Goal: Task Accomplishment & Management: Manage account settings

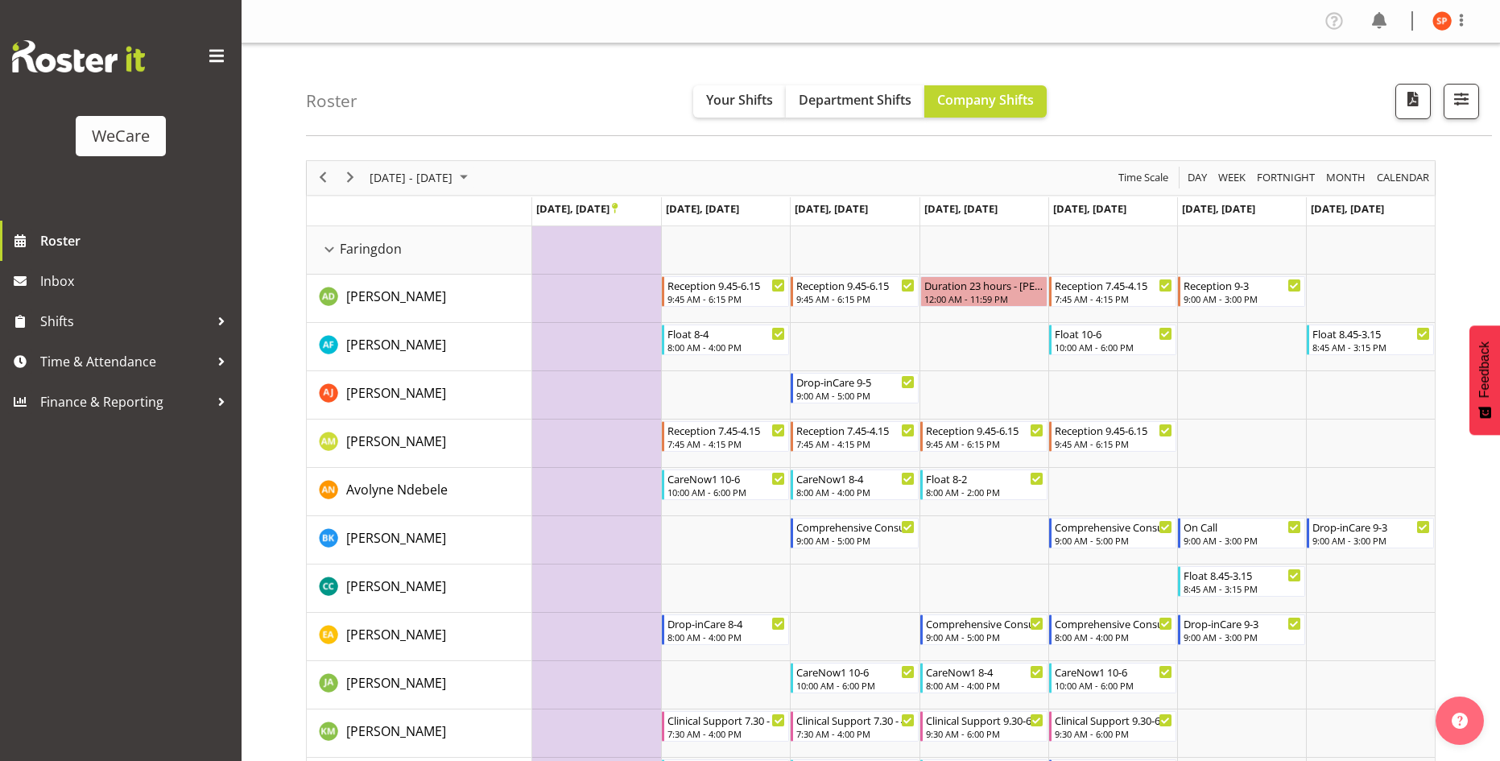
select select "location"
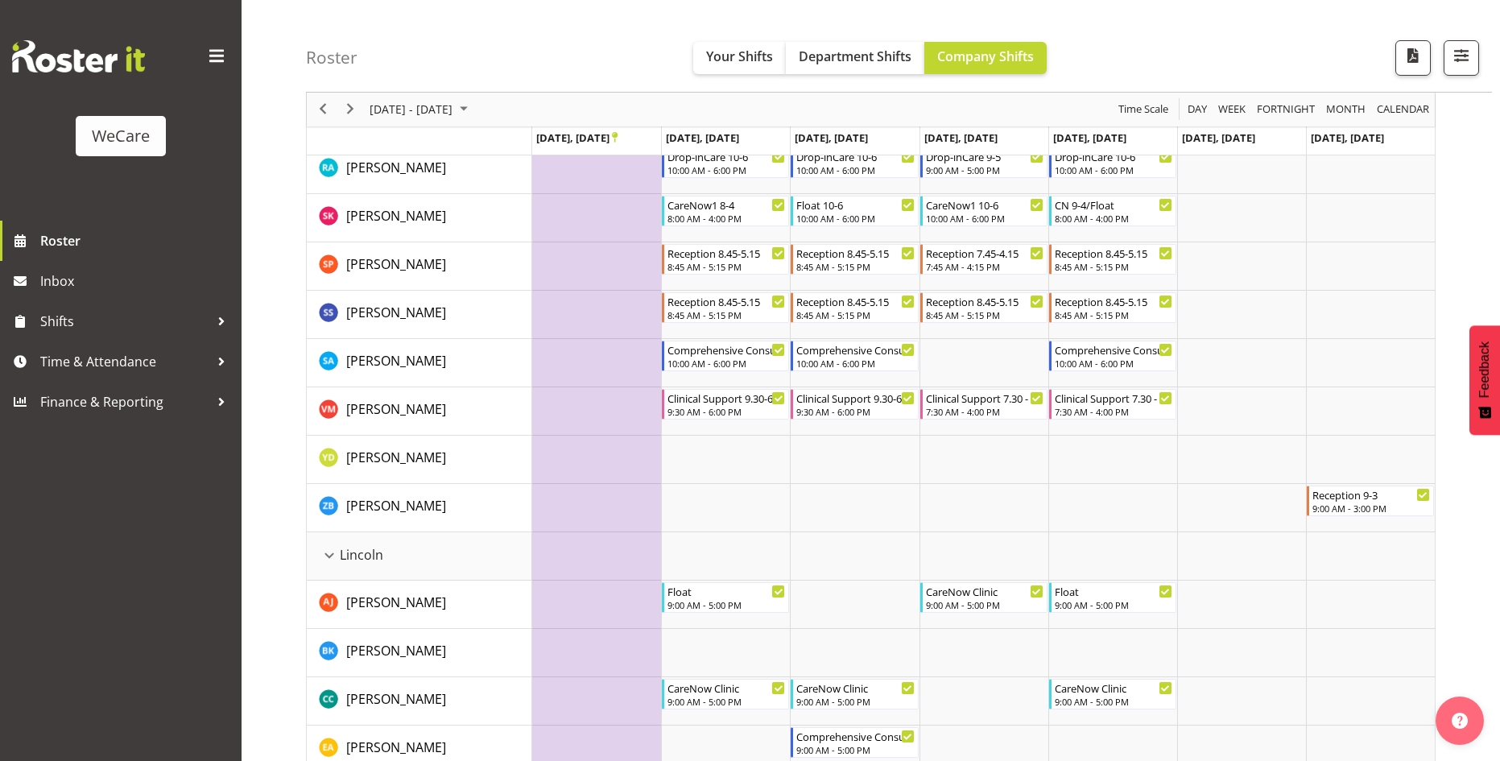
scroll to position [483, 0]
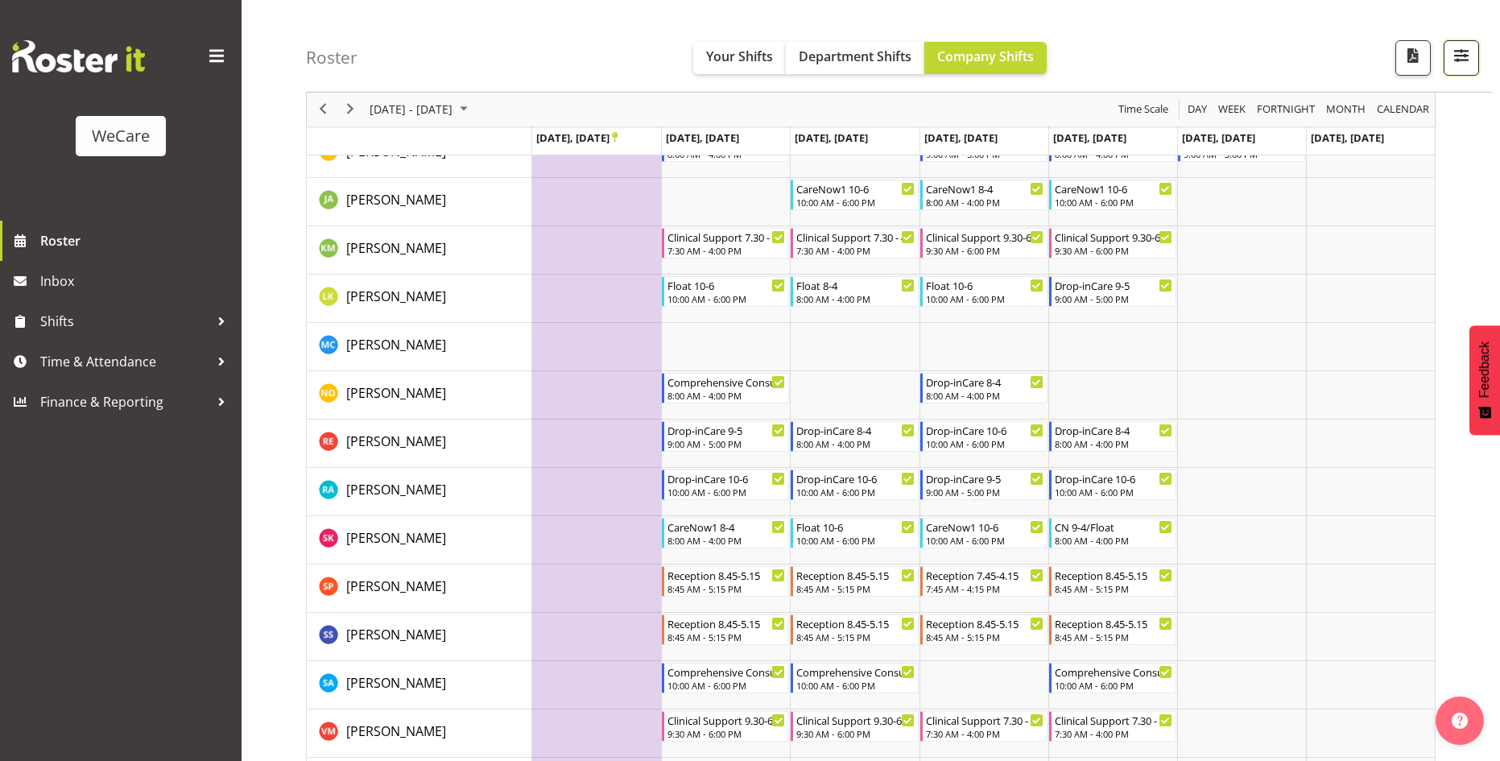
click at [1471, 64] on span "button" at bounding box center [1461, 55] width 21 height 21
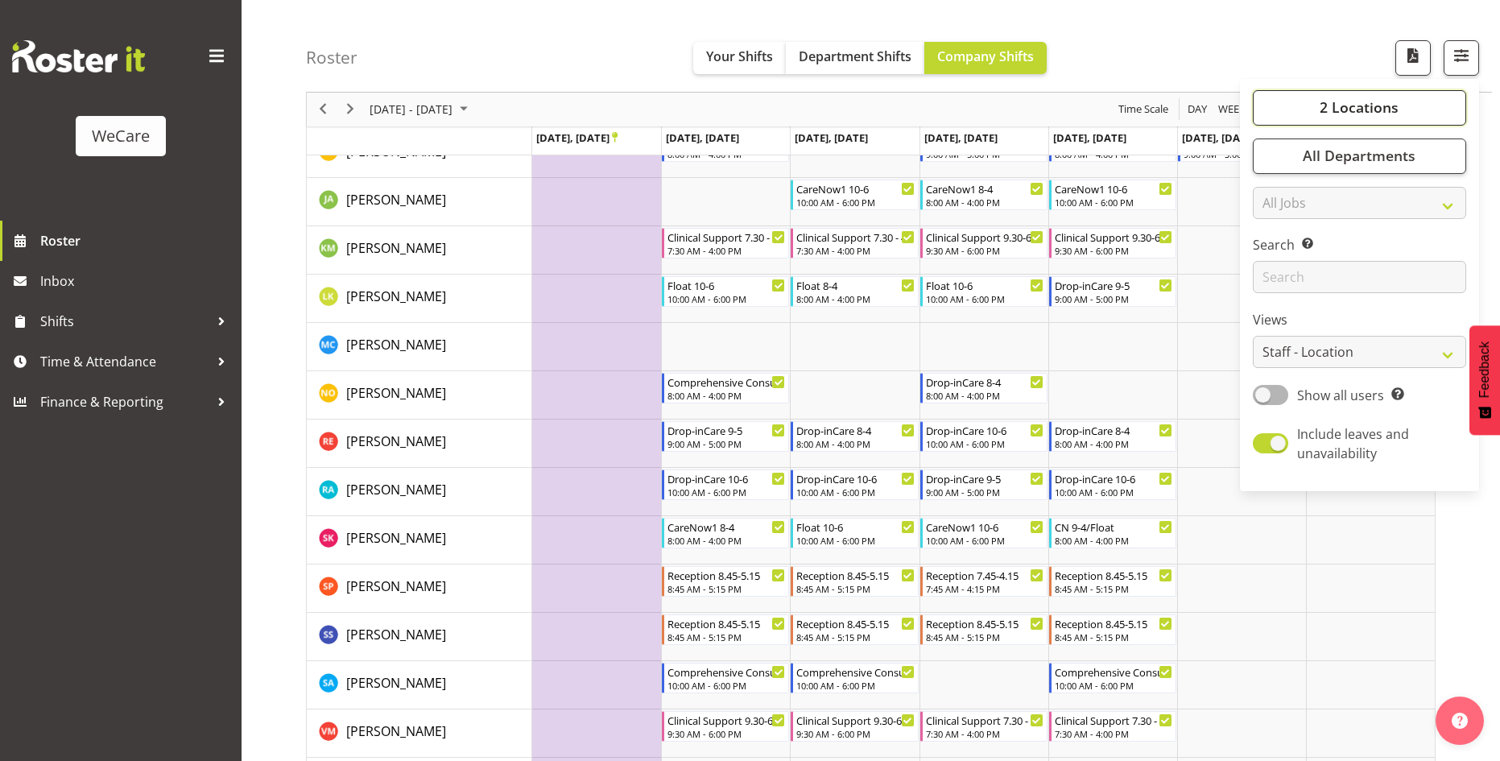
click at [1399, 102] on button "2 Locations" at bounding box center [1359, 107] width 213 height 35
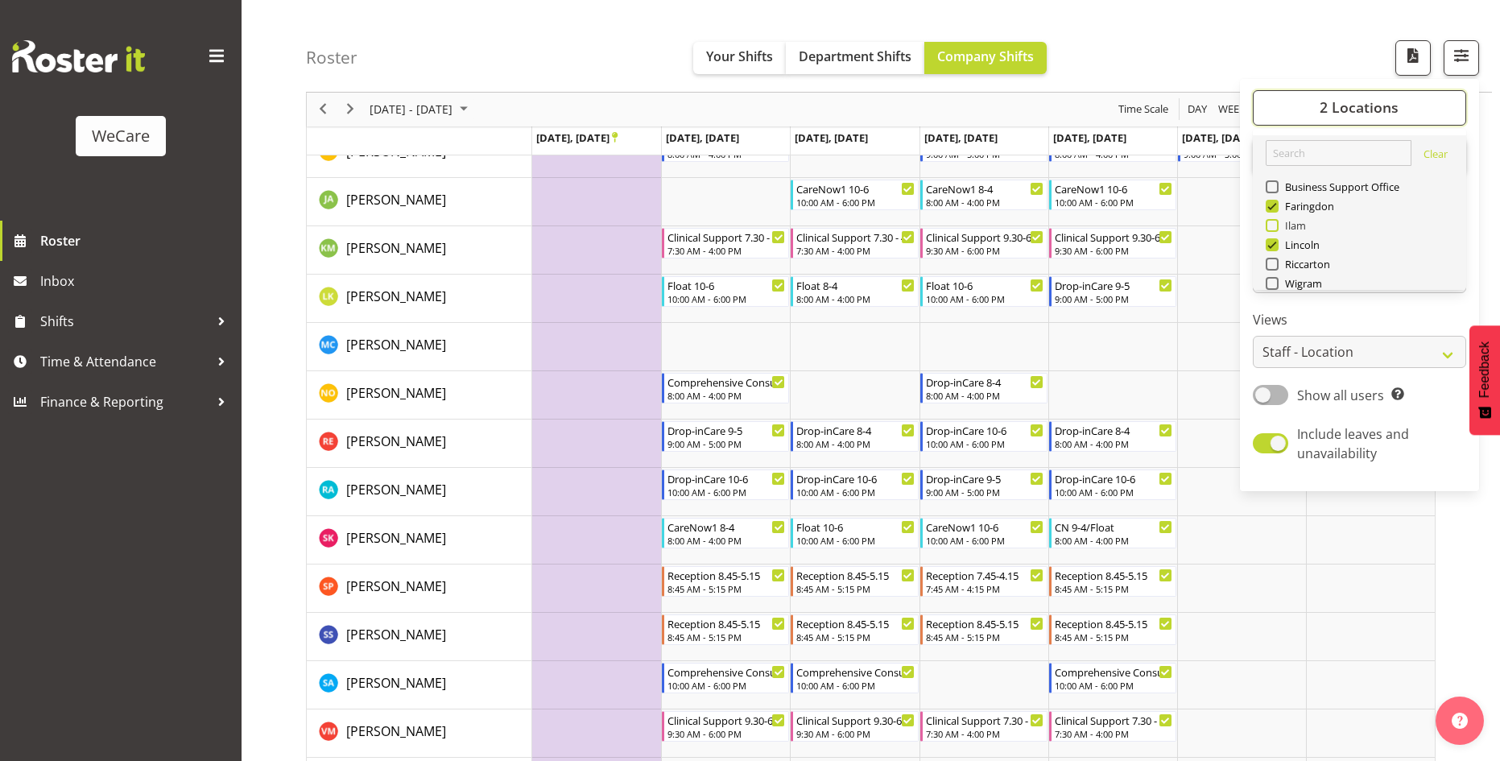
scroll to position [0, 0]
click at [1276, 283] on span at bounding box center [1272, 283] width 13 height 13
click at [1276, 283] on input "Wigram" at bounding box center [1271, 284] width 10 height 10
checkbox input "true"
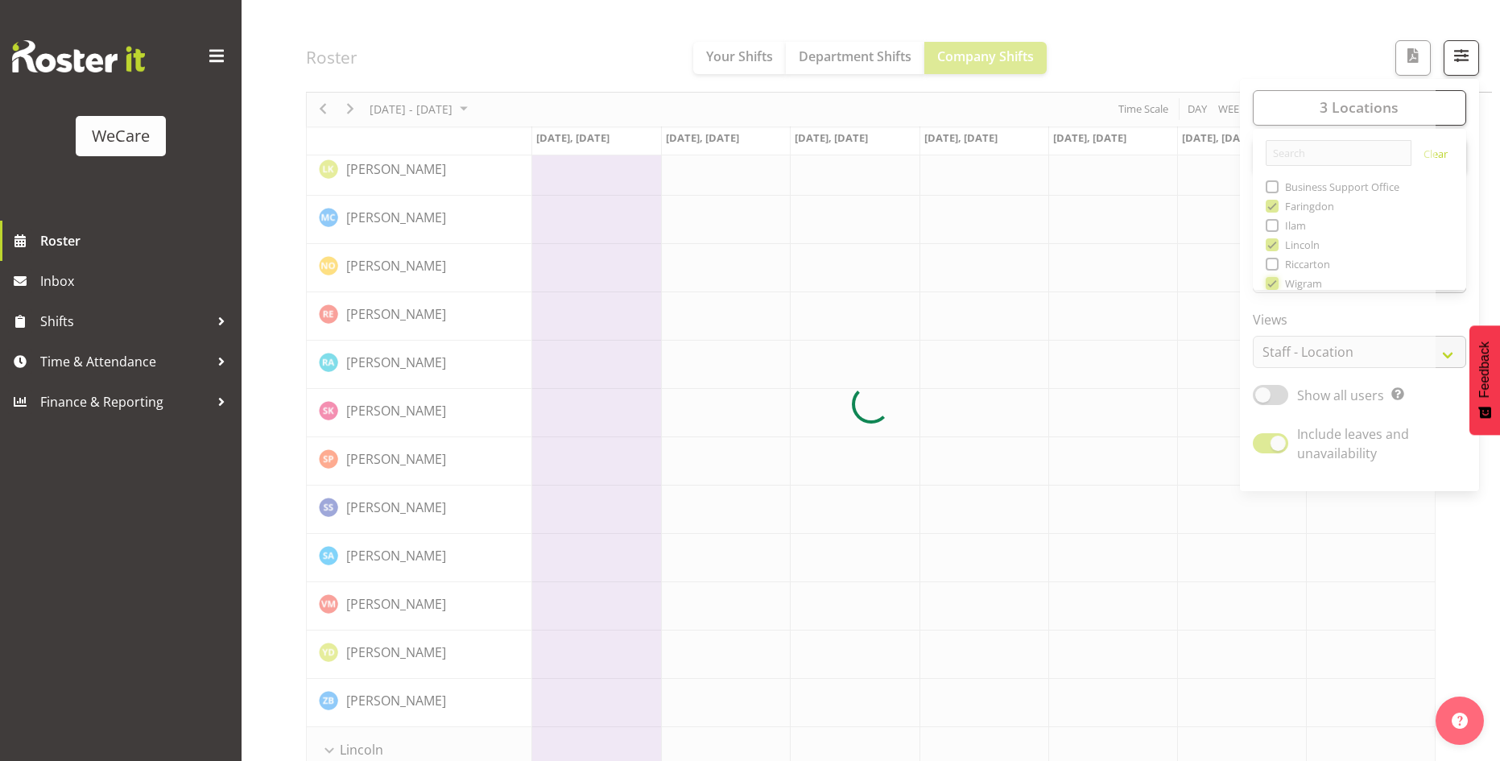
scroll to position [644, 0]
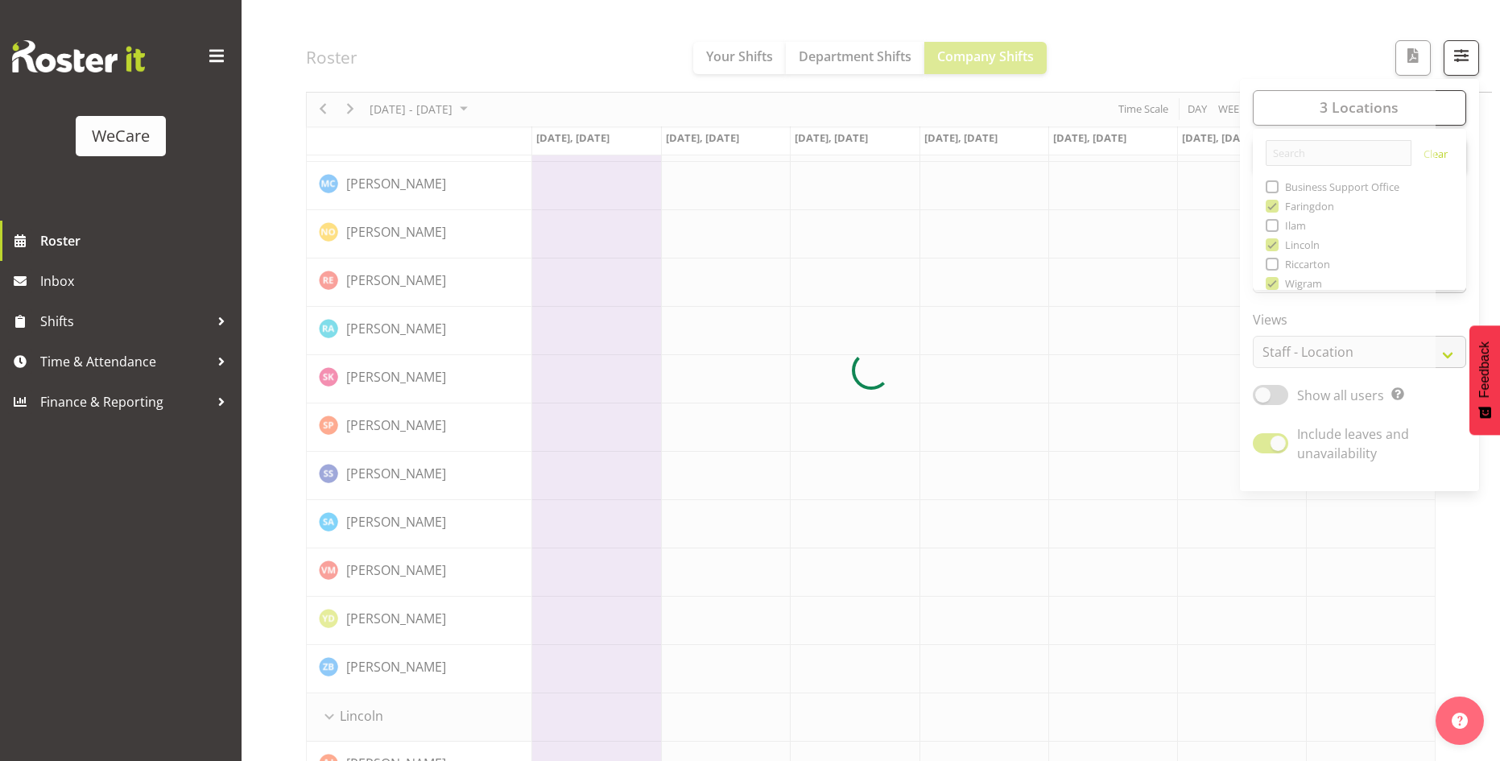
click at [1275, 47] on div at bounding box center [871, 370] width 1130 height 1709
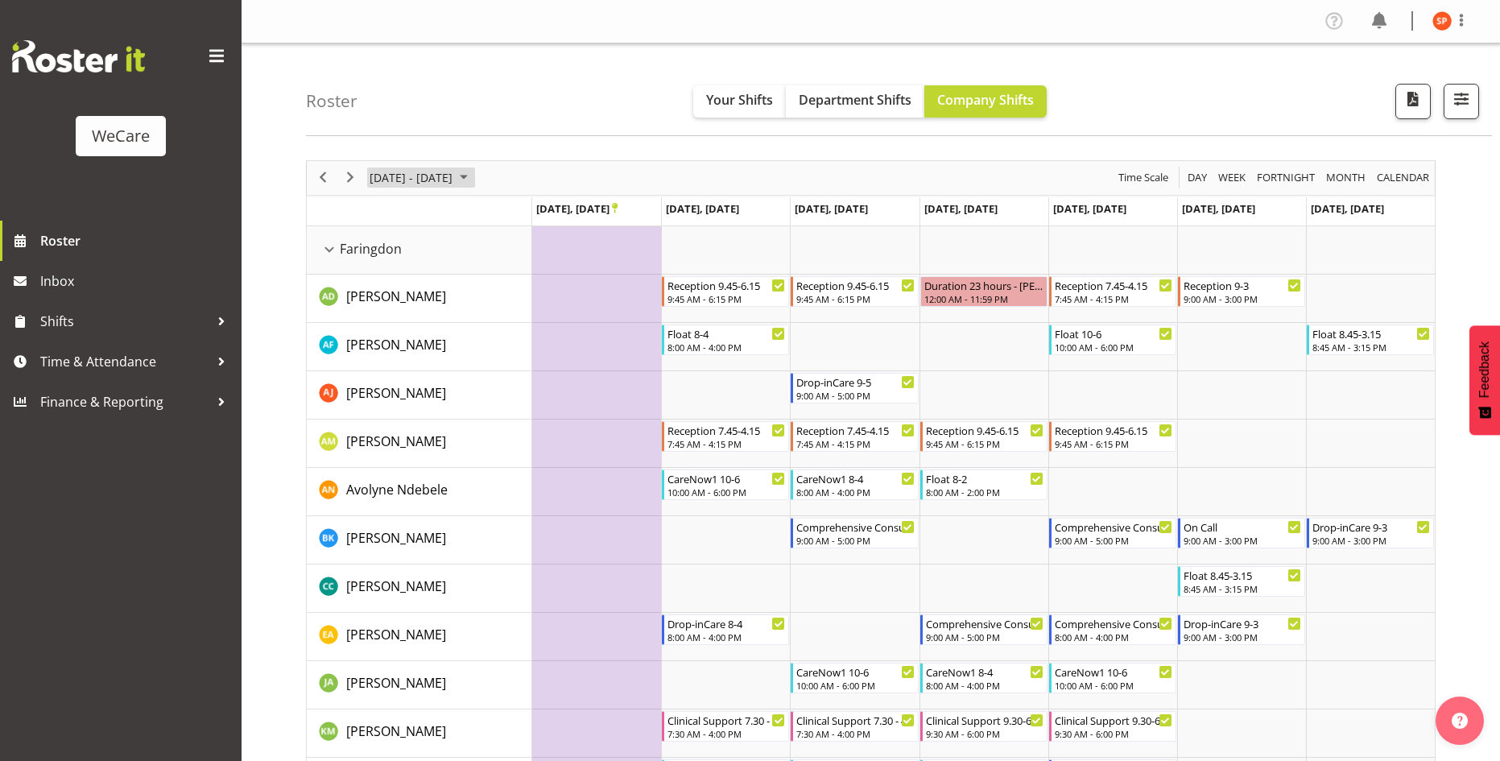
click at [454, 180] on span "[DATE] - [DATE]" at bounding box center [411, 177] width 86 height 20
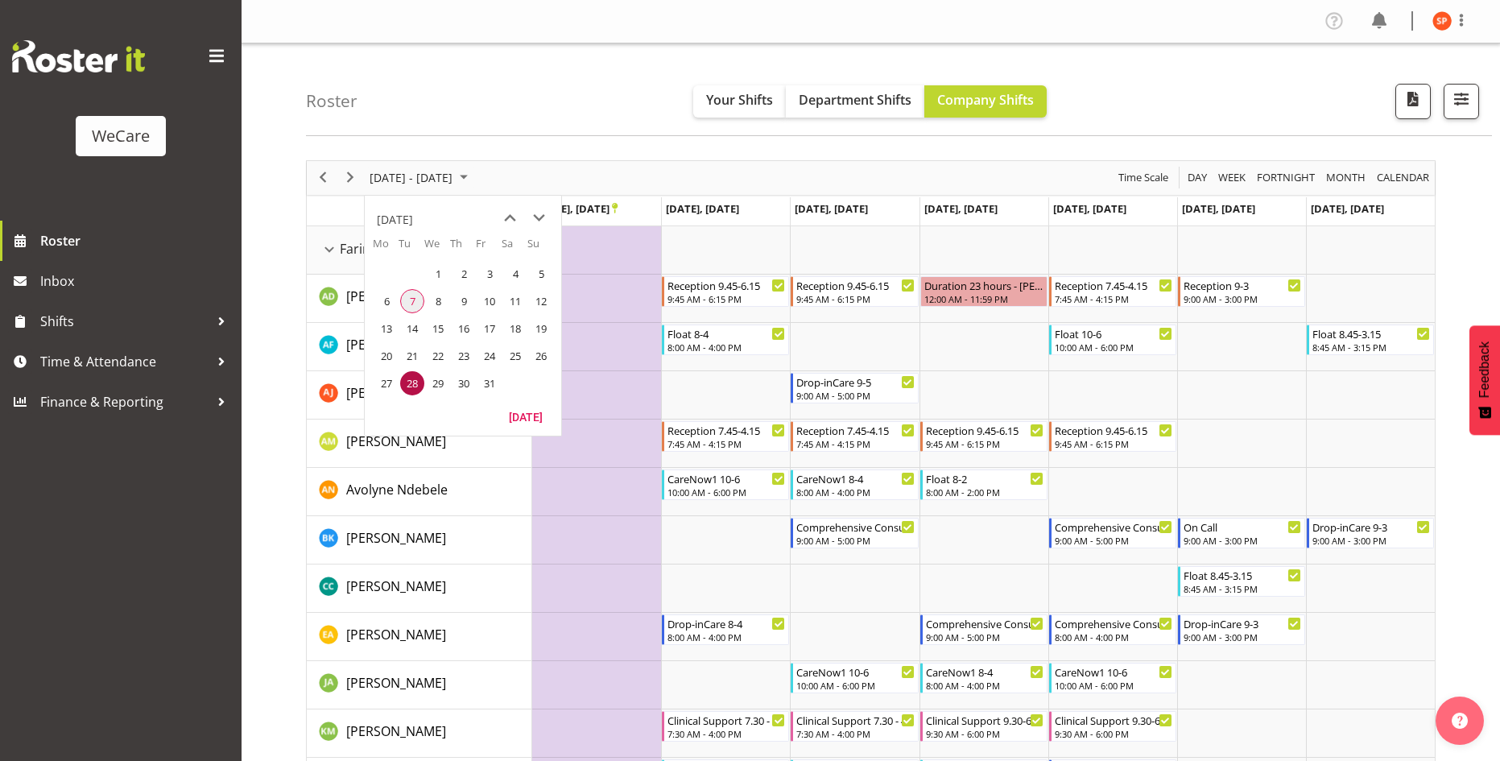
click at [413, 304] on span "7" at bounding box center [412, 301] width 24 height 24
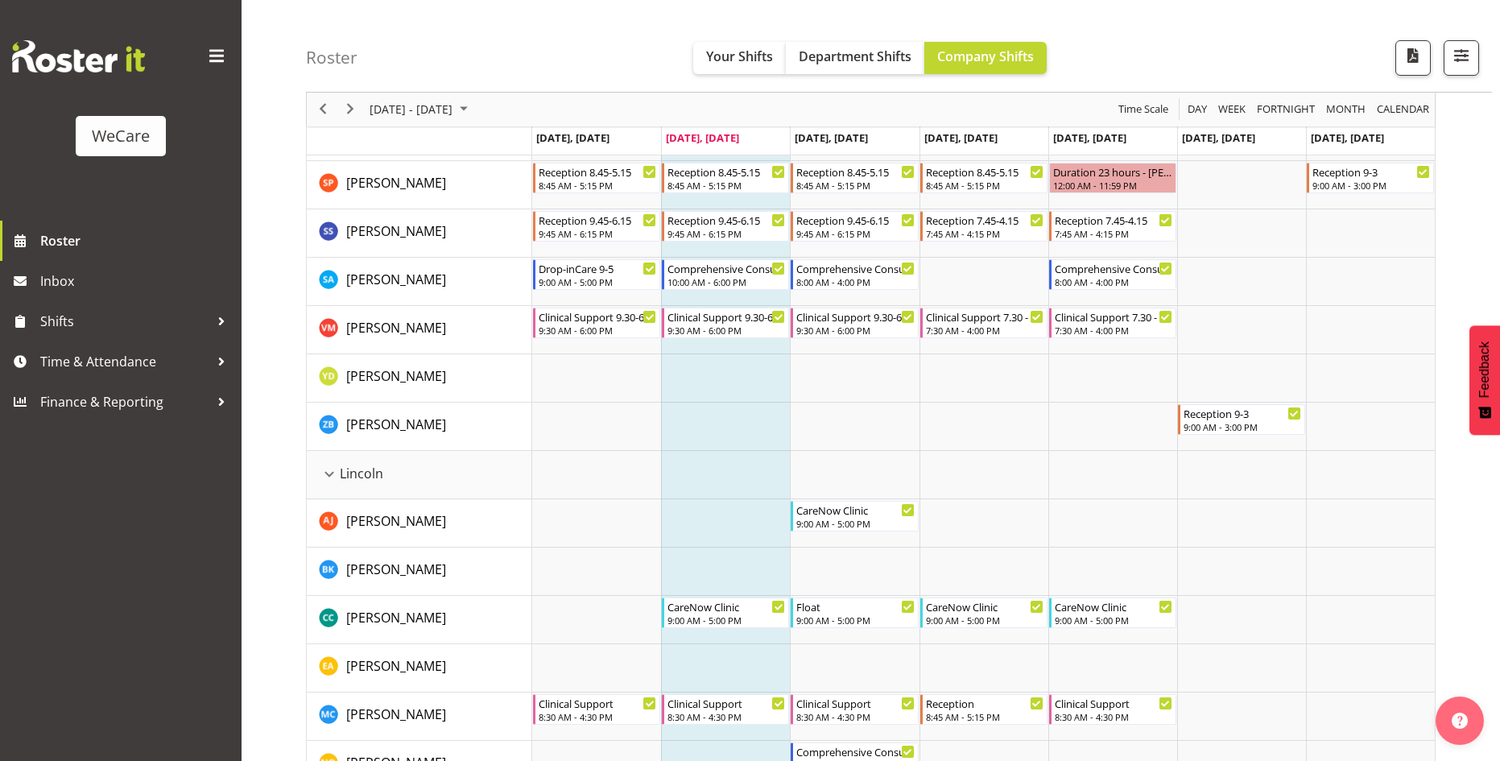
scroll to position [966, 0]
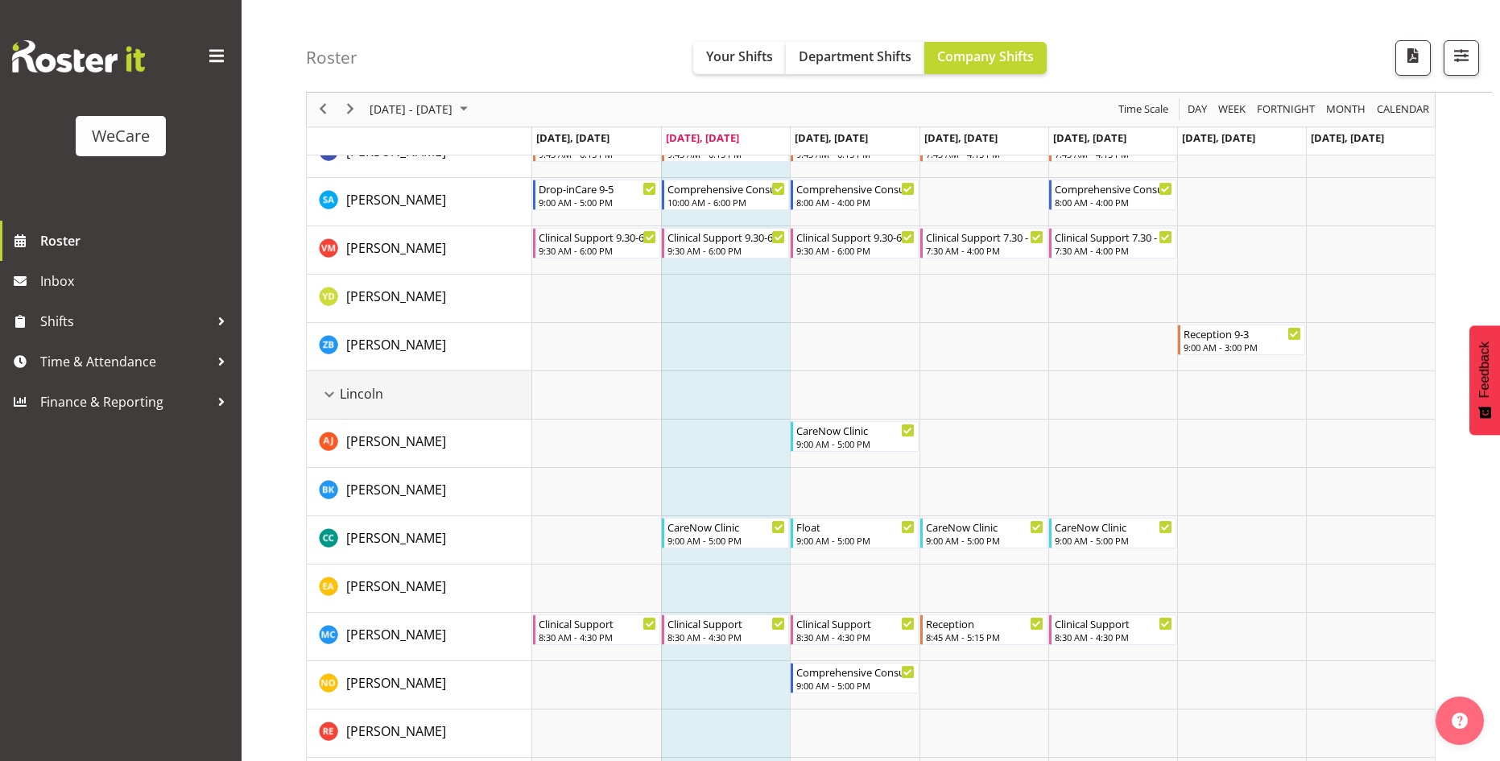
click at [333, 394] on div "Lincoln resource" at bounding box center [329, 394] width 21 height 21
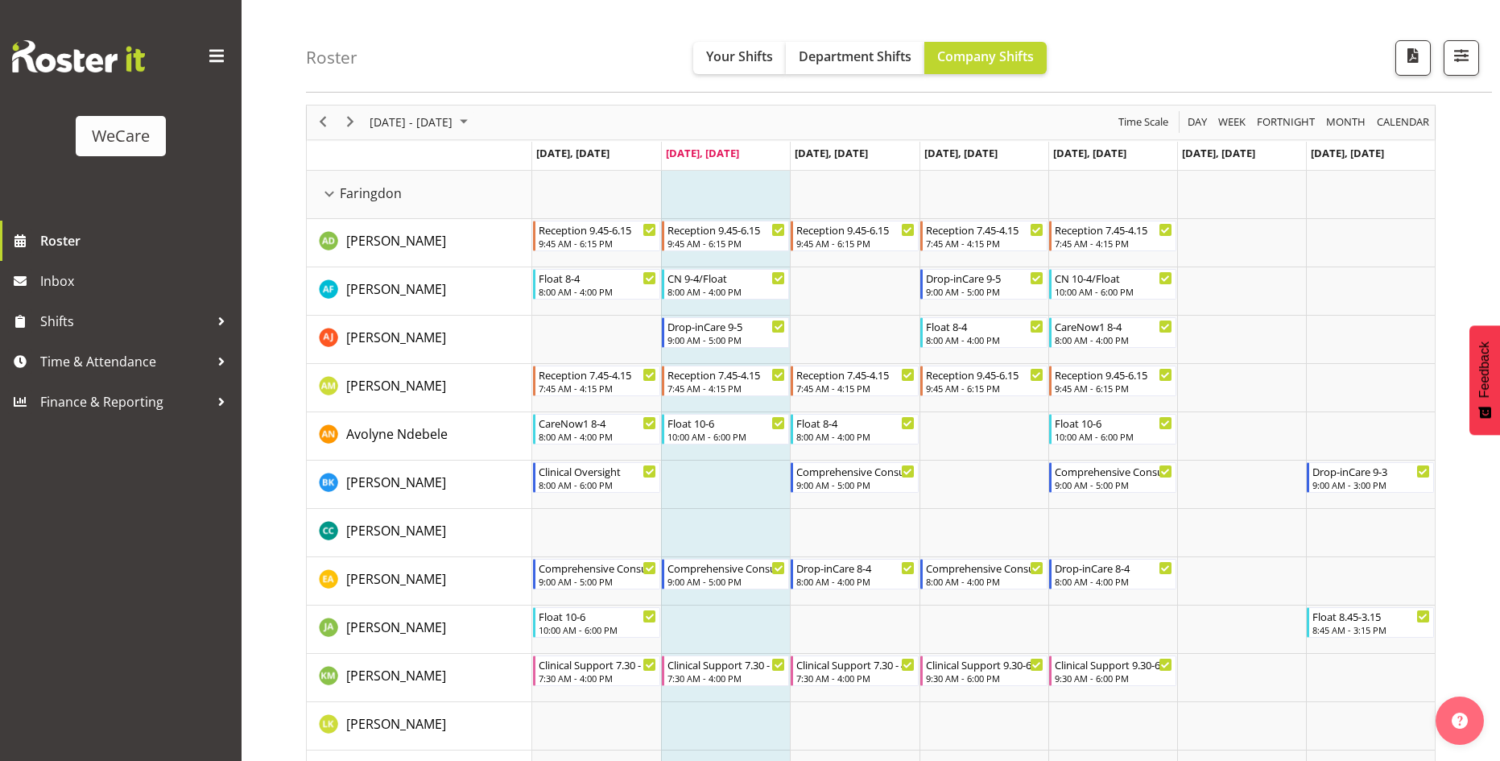
scroll to position [81, 0]
